Goal: Find specific page/section: Find specific page/section

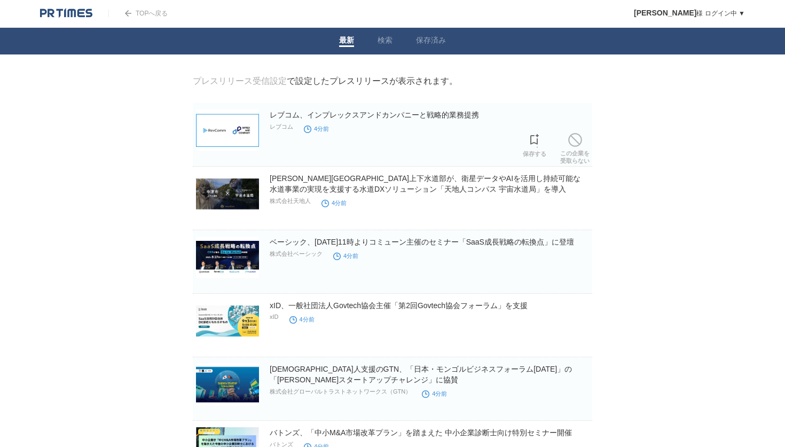
click at [230, 135] on img at bounding box center [227, 130] width 63 height 42
click at [384, 36] on link "検索" at bounding box center [385, 41] width 15 height 11
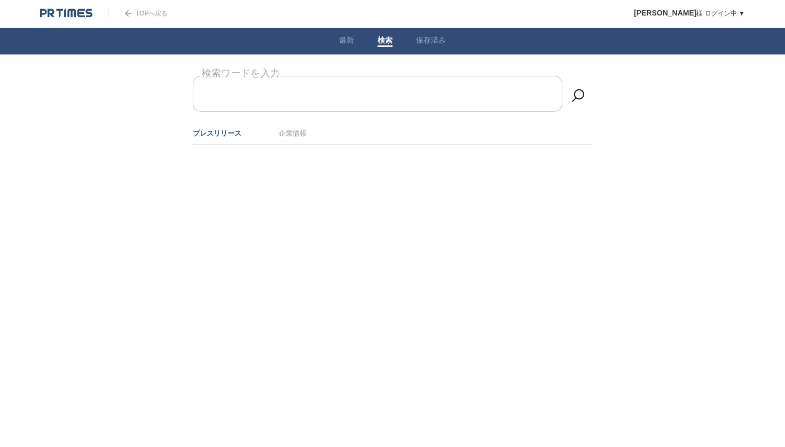
click at [269, 76] on form "検索ワードを入力" at bounding box center [393, 76] width 400 height 0
type input "提携"
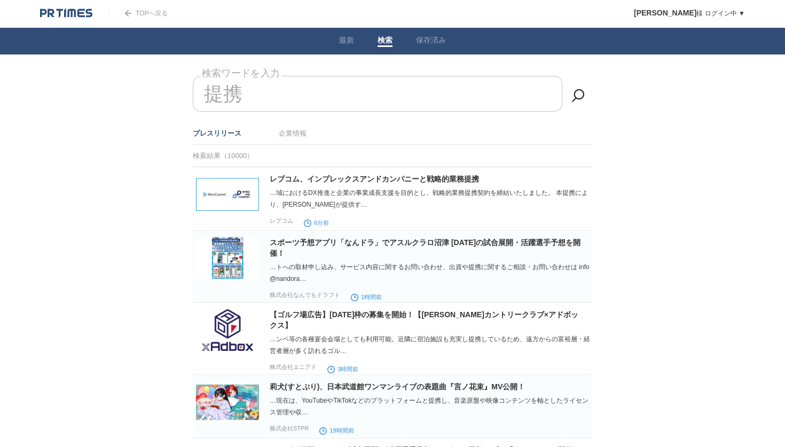
click at [80, 13] on img at bounding box center [66, 13] width 52 height 11
